Goal: Navigation & Orientation: Find specific page/section

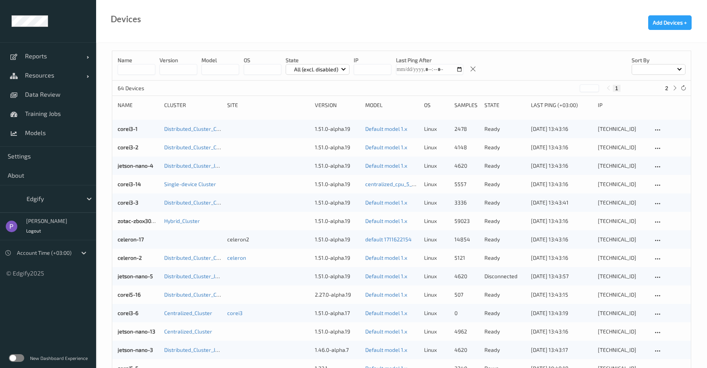
click at [15, 360] on label at bounding box center [16, 359] width 15 height 8
click at [42, 93] on span "Data Review" at bounding box center [56, 95] width 63 height 8
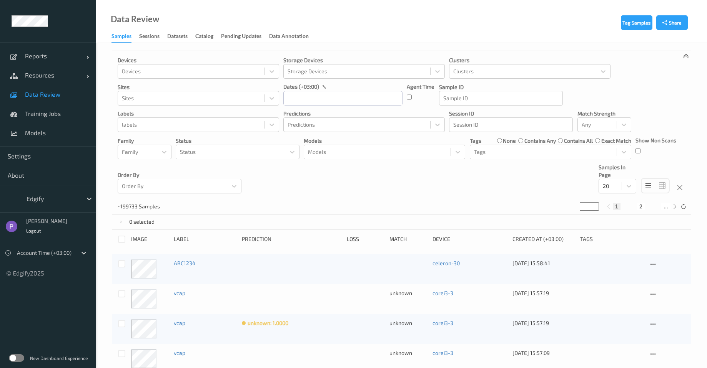
click at [19, 360] on label at bounding box center [16, 359] width 15 height 8
